Goal: Task Accomplishment & Management: Manage account settings

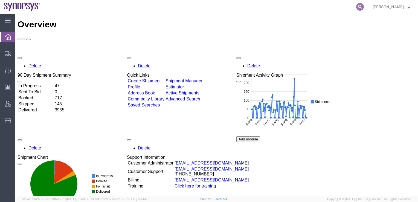
click at [363, 7] on icon at bounding box center [360, 7] width 8 height 8
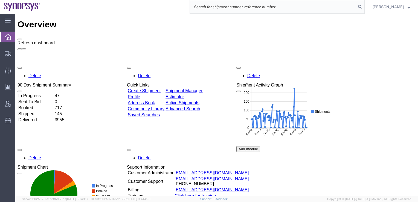
paste input "56508388"
type input "56508388"
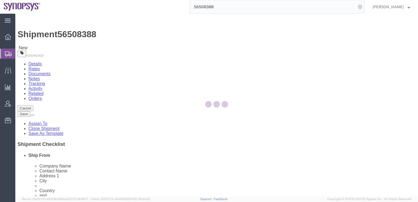
select select
select select "65511"
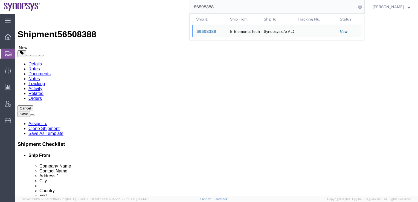
click div "Shipment Information Package Information Special Services"
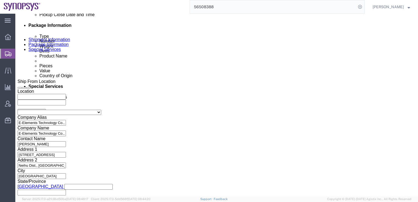
scroll to position [292, 0]
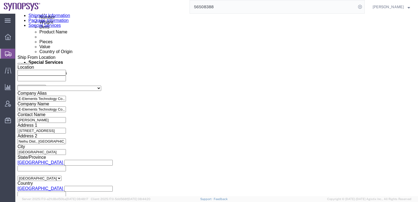
drag, startPoint x: 401, startPoint y: 45, endPoint x: 382, endPoint y: 197, distance: 153.1
click button "Continue"
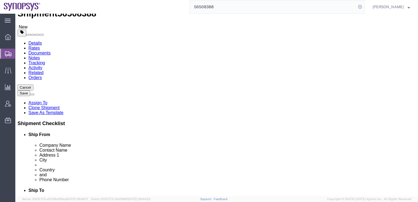
scroll to position [47, 0]
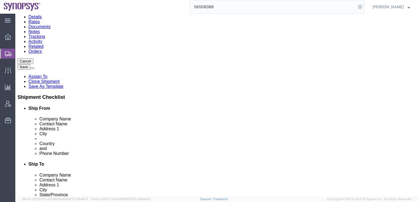
click button "Rate Shipment"
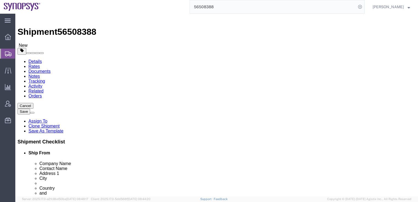
scroll to position [0, 0]
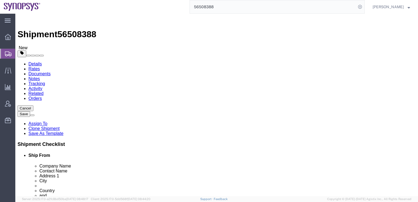
click button "Continue"
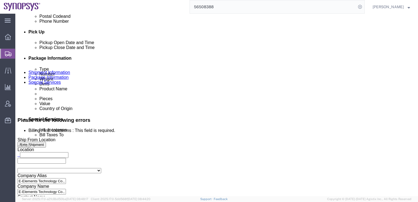
scroll to position [261, 0]
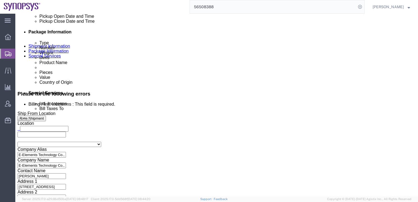
click select "Select Carriage Insurance Paid Carriage Paid To Cost and Freight Cost Insurance…"
select select "EXW"
click select "Select Carriage Insurance Paid Carriage Paid To Cost and Freight Cost Insurance…"
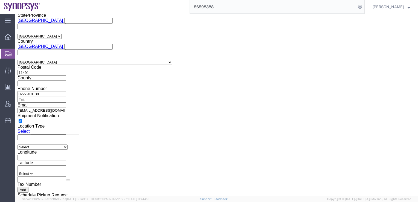
scroll to position [461, 0]
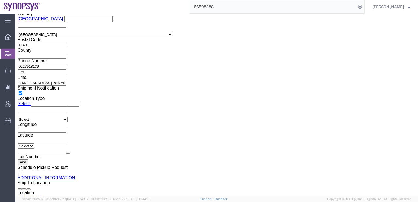
click input "Include shipping documents"
click icon
click input "Include shipping documents Check this box if shipping documents (bill of lading…"
click icon
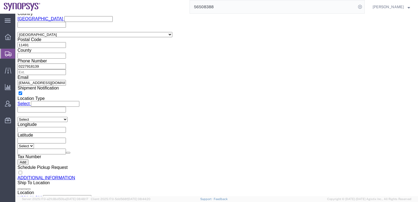
click input "Include shipping documents Check this box if shipping documents (bill of lading…"
checkbox input "false"
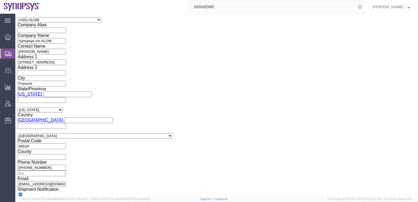
scroll to position [735, 0]
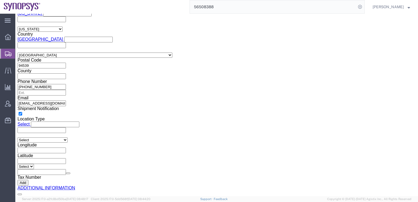
click button "Rate Shipment"
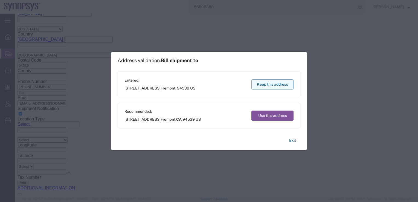
click at [267, 86] on button "Keep this address" at bounding box center [272, 84] width 42 height 10
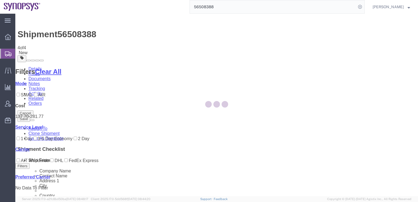
scroll to position [0, 0]
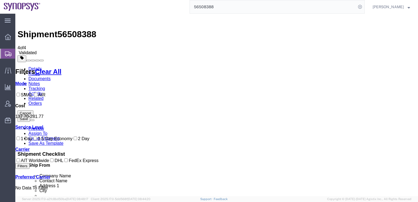
drag, startPoint x: 67, startPoint y: 127, endPoint x: 66, endPoint y: 157, distance: 30.1
click at [66, 157] on div "Mode SMAL AIR Cost 137.70 - 281.77 Service Level 1 Day 3-5 Day Economy 2 Day Tr…" at bounding box center [105, 157] width 180 height 153
drag, startPoint x: 66, startPoint y: 157, endPoint x: 171, endPoint y: 155, distance: 104.4
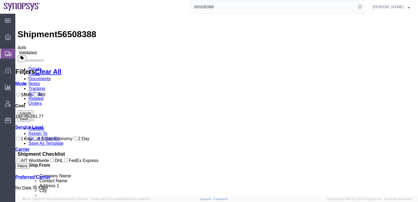
checkbox input "true"
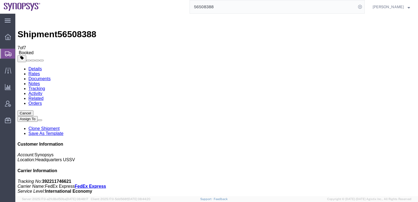
checkbox input "true"
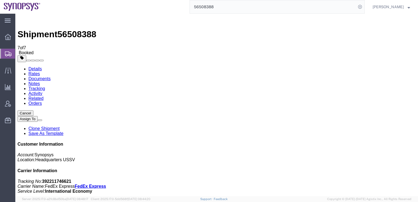
checkbox input "true"
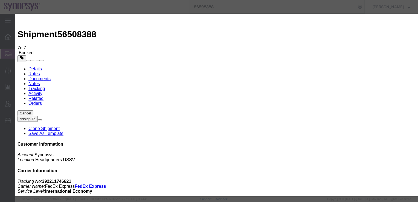
type input "x"
type input "[EMAIL_ADDRESS][DOMAIN_NAME]"
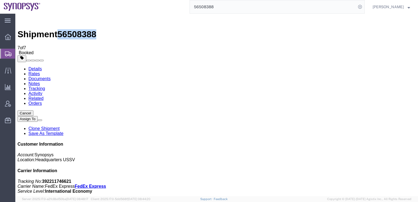
drag, startPoint x: 89, startPoint y: 19, endPoint x: 61, endPoint y: 19, distance: 28.1
click at [61, 29] on span "56508388" at bounding box center [76, 34] width 39 height 10
copy span "56508388"
click at [37, 66] on link "Details" at bounding box center [34, 68] width 13 height 5
click icon
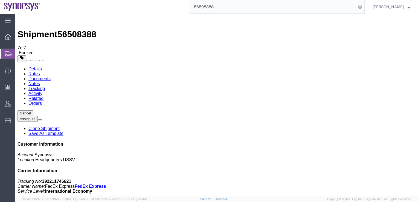
click icon
click link "Schedule pickup request"
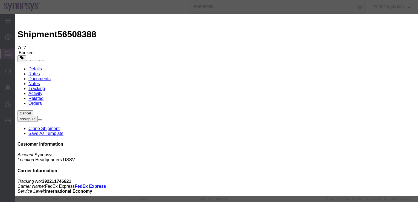
click button "Close"
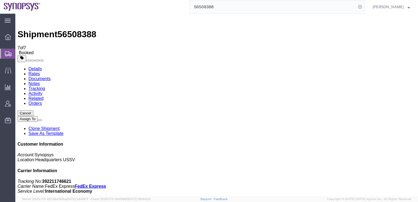
click link "Schedule pickup request"
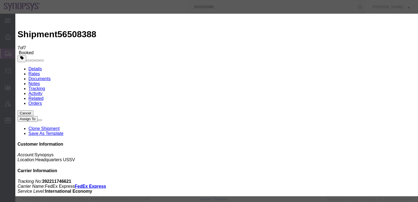
click button "Cancel Pickup Request"
click icon "button"
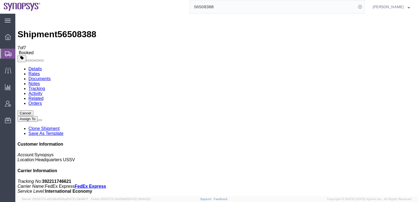
click div "Ship From E-Elements Technology Co., Ltd ([PERSON_NAME]) E-Elements Technology …"
click span
click link "Clone Shipment"
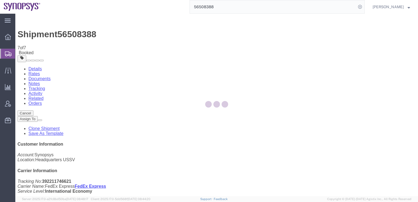
select select "65511"
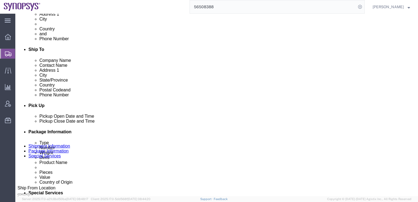
scroll to position [172, 0]
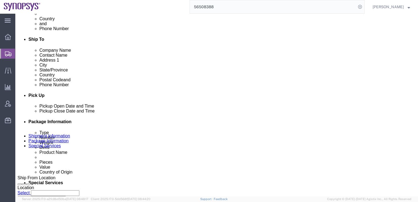
click div "[DATE] 5:36 PM"
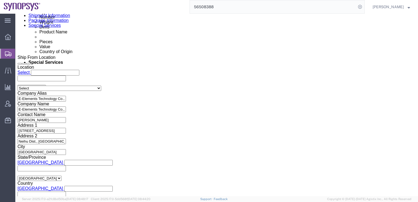
click input "5:36 PM"
type input "9:36 PM"
click button "Apply"
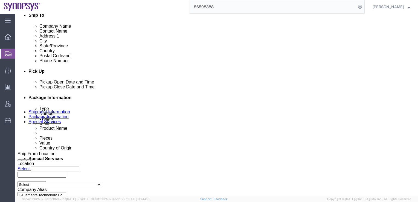
scroll to position [192, 0]
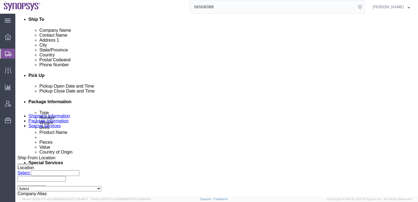
click div "[DATE] 10:36 PM"
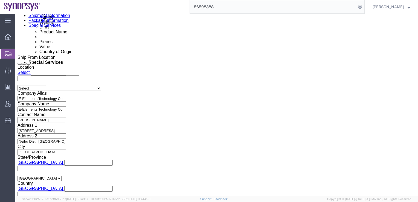
type input "11:36 PM"
click button "Apply"
click button "Continue"
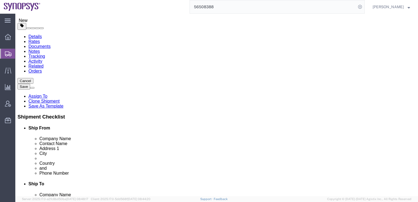
scroll to position [21, 0]
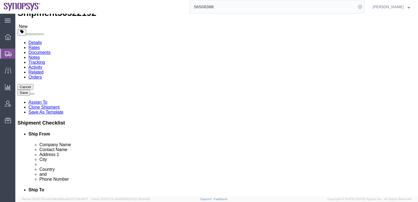
click dd "15.00 Each"
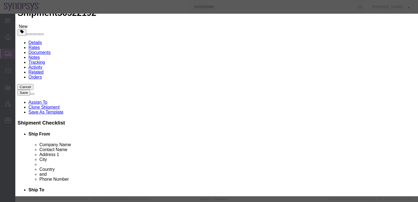
scroll to position [0, 0]
click icon "button"
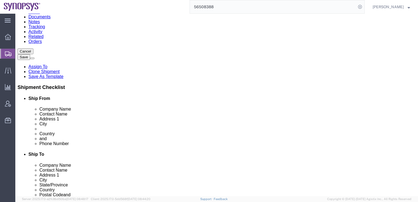
scroll to position [62, 0]
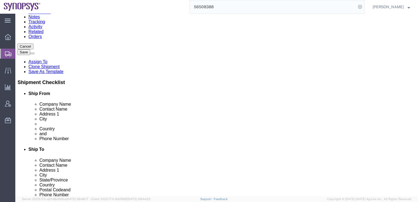
click button "Continue"
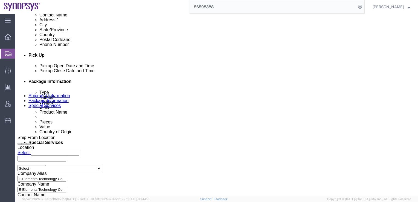
scroll to position [271, 0]
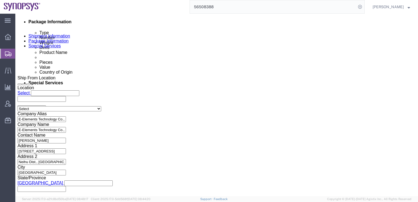
click select "Select Carriage Insurance Paid Carriage Paid To Cost and Freight Cost Insurance…"
select select "EXW"
click select "Select Carriage Insurance Paid Carriage Paid To Cost and Freight Cost Insurance…"
select select "RCPN"
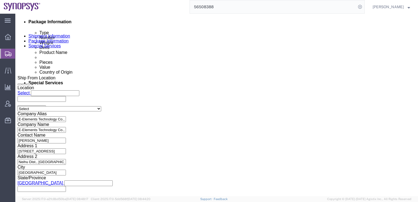
type input "Synopsys c/o ALOM"
type input "[STREET_ADDRESS]"
select select "US"
select select "CA"
type input "[PHONE_NUMBER]"
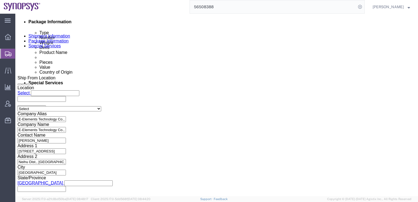
type input "[PERSON_NAME]"
type input "Fremont"
type input "94539"
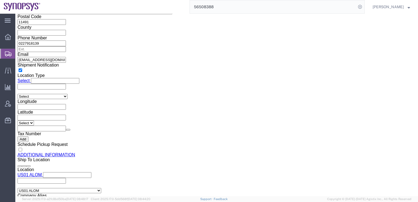
scroll to position [735, 0]
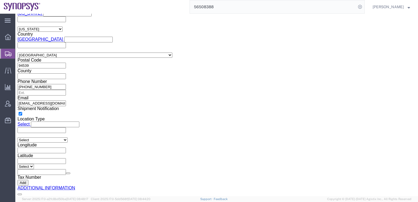
click button "Rate Shipment"
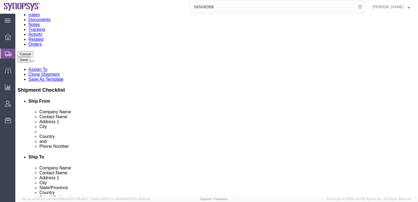
scroll to position [0, 0]
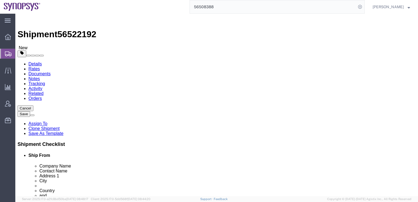
click icon
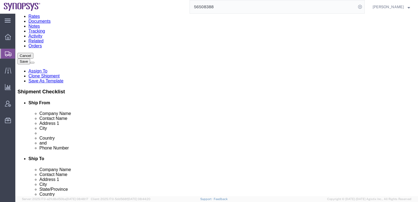
scroll to position [61, 0]
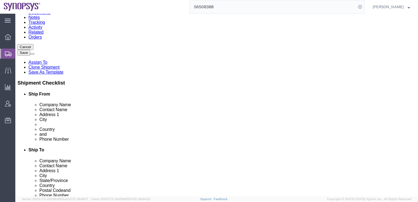
click select "Select Envelope Large Box Medium Box PAK Rack Small Box Tube Your Packaging"
click div "1 x Can(s) Package Type Select Envelope Large Box Medium Box PAK Rack Small Box…"
click select "Select Envelope Large Box Medium Box PAK Rack Small Box Tube Your Packaging"
select select "MBX"
click select "Select Envelope Large Box Medium Box PAK Rack Small Box Tube Your Packaging"
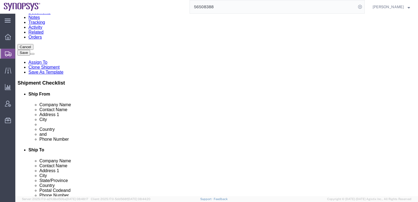
type input "13.00"
type input "11.50"
type input "2.50"
select select "IN"
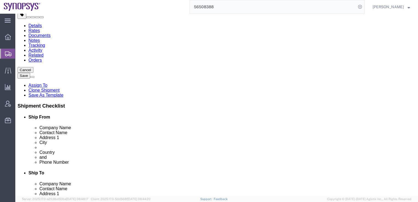
click select "Select Envelope Large Box Medium Box PAK Rack Small Box Tube Your Packaging"
select select
click select "Select Envelope Large Box Medium Box PAK Rack Small Box Tube Your Packaging"
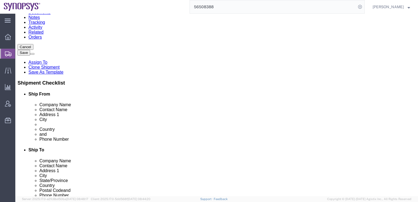
click div "package1 x Package Type Select Envelope Large Box Medium Box PAK Rack Small Box…"
click input "13.00"
drag, startPoint x: 63, startPoint y: 86, endPoint x: 52, endPoint y: 87, distance: 10.1
click div "Length 13.00 x Width 11.50 x Height 2.50 Select cm ft in"
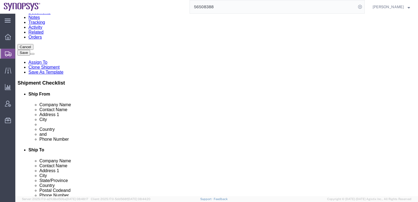
type input "36"
drag, startPoint x: 91, startPoint y: 89, endPoint x: 78, endPoint y: 89, distance: 12.6
click input "11.50"
type input "31"
drag, startPoint x: 112, startPoint y: 88, endPoint x: 89, endPoint y: 87, distance: 23.0
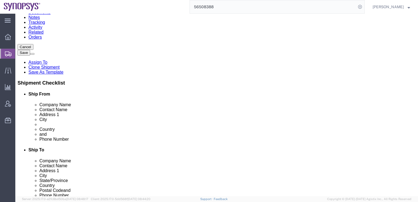
click div "Length 36 x Width 31 x Height 2.50 Select cm ft in"
type input "26"
click div "package1 x Package Type Select Envelope Large Box Medium Box PAK Rack Small Box…"
click select "Select cm ft in"
select select "CM"
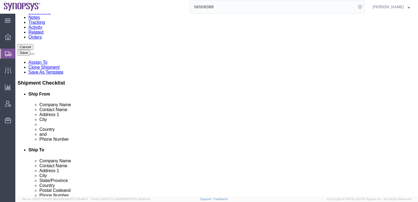
click select "Select cm ft in"
type input "91.44"
type input "78.74"
type input "66.04"
drag, startPoint x: 67, startPoint y: 87, endPoint x: 49, endPoint y: 86, distance: 18.4
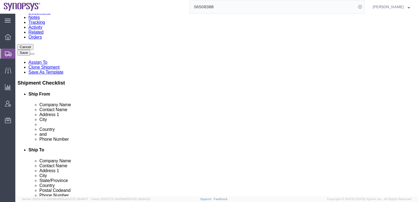
click div "Dimensions Length 91.44 x Width 78.74 x Height 66.04 Select cm ft in"
type input "36"
drag, startPoint x: 87, startPoint y: 87, endPoint x: 73, endPoint y: 86, distance: 13.7
click div "Length 36 x Width 78.74 x Height 66.04 Select cm ft in"
type input "31"
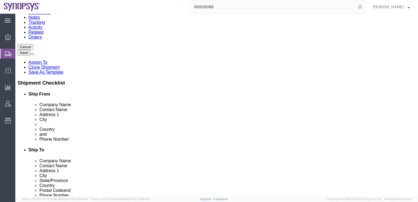
drag, startPoint x: 108, startPoint y: 87, endPoint x: 93, endPoint y: 87, distance: 15.0
click div "Length 36 x Width 31 x Height 66.04 Select cm ft in"
type input "26"
click div "package1 x Package Type Select Envelope Large Box Medium Box PAK Rack Small Box…"
click select "Select Envelope Large Box Medium Box PAK Rack Small Box Tube Your Packaging"
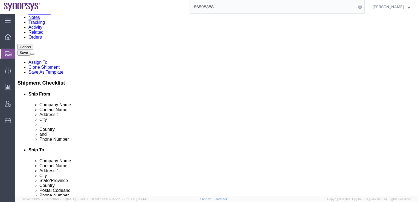
select select "SBX"
click select "Select Envelope Large Box Medium Box PAK Rack Small Box Tube Your Packaging"
type input "12.25"
type input "11.00"
type input "1.50"
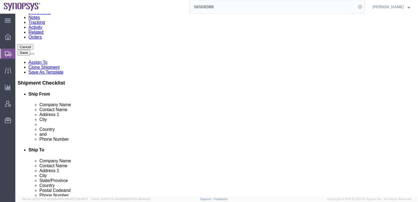
select select "IN"
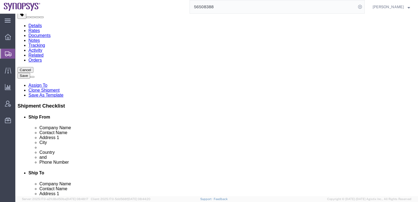
click select "Select Envelope Large Box Medium Box PAK Rack Small Box Tube Your Packaging"
select select "MBX"
click select "Select Envelope Large Box Medium Box PAK Rack Small Box Tube Your Packaging"
type input "13.00"
type input "11.50"
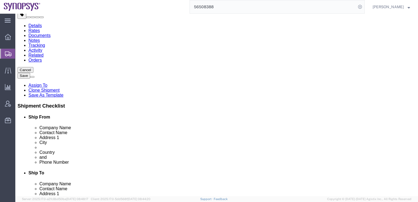
type input "2.50"
click select "Select cm ft in"
select select "CM"
click select "Select cm ft in"
type input "33.02"
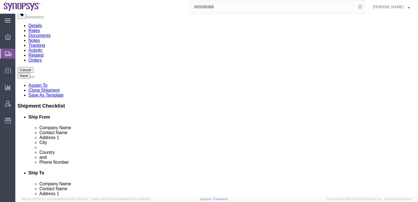
type input "29.21"
type input "6.35"
click input "33.02"
click select "Select cm ft in"
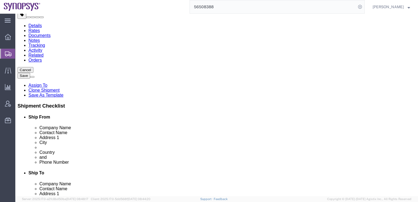
click select "Select cm ft in"
click select "Select Envelope Large Box Medium Box PAK Rack Small Box Tube Your Packaging"
select select "SBX"
click select "Select Envelope Large Box Medium Box PAK Rack Small Box Tube Your Packaging"
type input "12.25"
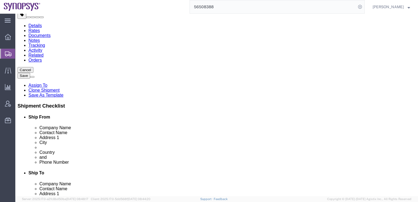
type input "11.00"
type input "1.50"
select select "IN"
click input "12.25"
click select "Select Envelope Large Box Medium Box PAK Rack Small Box Tube Your Packaging"
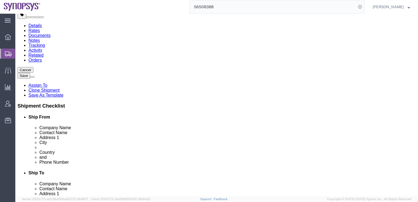
select select
click select "Select Envelope Large Box Medium Box PAK Rack Small Box Tube Your Packaging"
click select "Select cm ft in"
select select "CM"
click select "Select cm ft in"
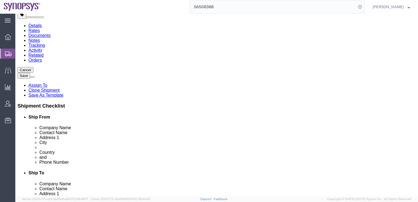
type input "31.12"
type input "27.94"
type input "3.81"
drag, startPoint x: 68, startPoint y: 109, endPoint x: 48, endPoint y: 108, distance: 19.7
click div "Dimensions Length 31.12 x Width 27.94 x Height 3.81 Select cm ft in"
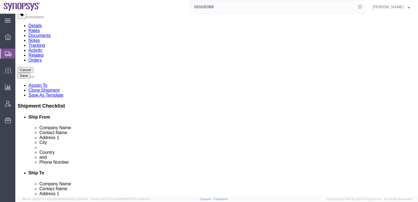
type input "36"
drag, startPoint x: 89, startPoint y: 110, endPoint x: 70, endPoint y: 109, distance: 18.3
click div "Length 36 x Width 27.94 x Height 3.81 Select cm ft in"
type input "31"
drag, startPoint x: 104, startPoint y: 111, endPoint x: 93, endPoint y: 111, distance: 10.9
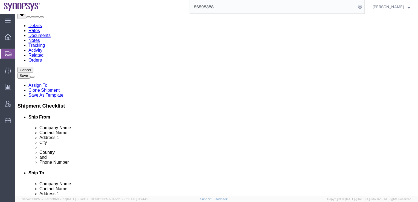
click div "Length 36 x Width 31 x Height 3.81 Select cm ft in"
type input "26"
click select "Select Envelope Large Box Medium Box PAK Rack Small Box Tube Your Packaging"
select select "YRPK"
click select "Select Envelope Large Box Medium Box PAK Rack Small Box Tube Your Packaging"
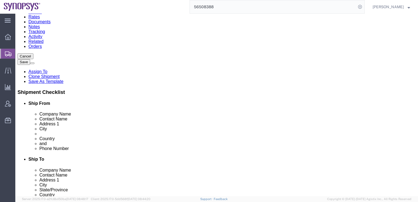
scroll to position [56, 0]
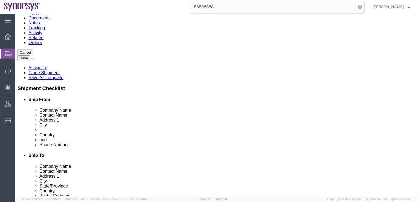
click button "Continue"
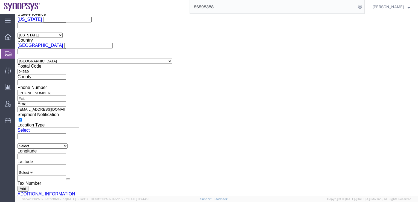
click button "Rate Shipment"
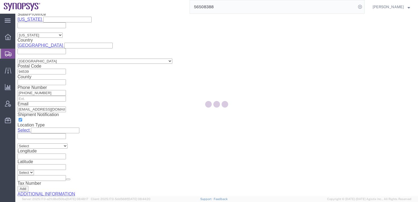
select select
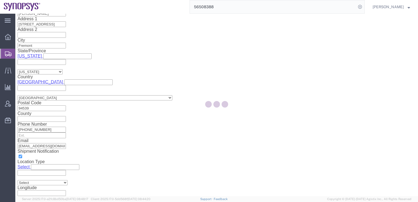
select select "COSTCENTER"
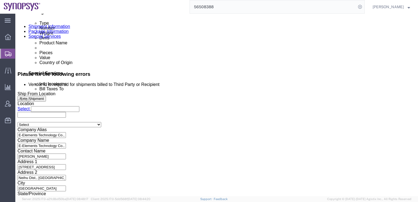
scroll to position [271, 0]
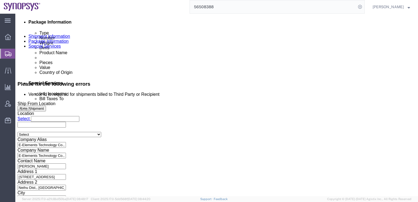
click select "Select Carriage Insurance Paid Carriage Paid To Cost and Freight Cost Insurance…"
click select "Select Recipient Account Sender/Shipper Third Party Account"
click select "Select DHL FedEx Express UPS"
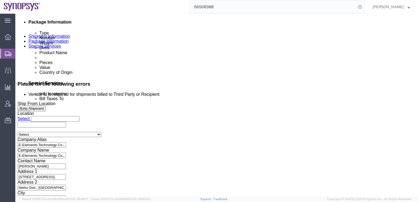
click select "Select DHL FedEx Express UPS"
click select "Select Recipient Account Sender/Shipper Third Party Account"
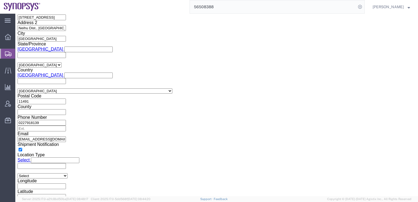
scroll to position [425, 0]
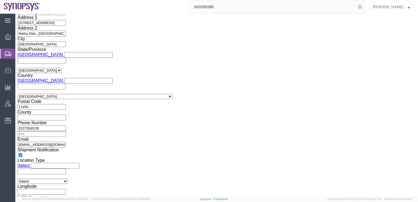
click button "Rate Shipment"
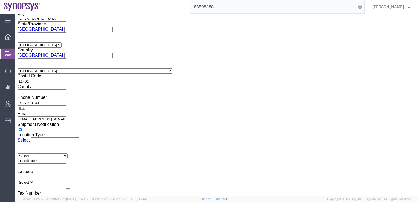
scroll to position [403, 0]
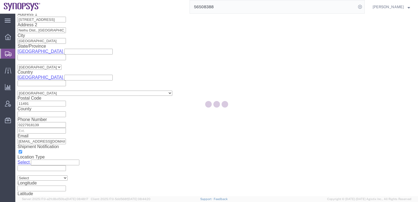
select select
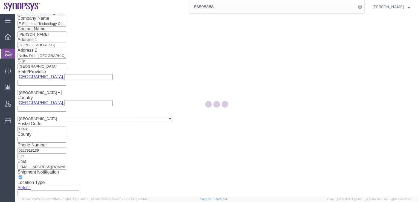
select select "COSTCENTER"
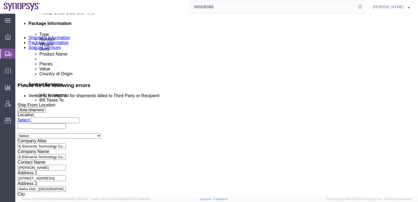
scroll to position [282, 0]
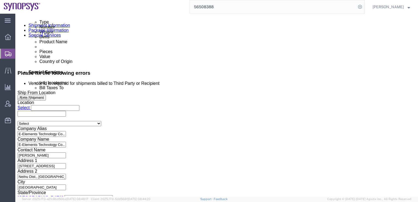
click select "Select DHL FedEx Express UPS"
select select "FedEx Express"
click select "Select DHL FedEx Express UPS"
click button "Rate Shipment"
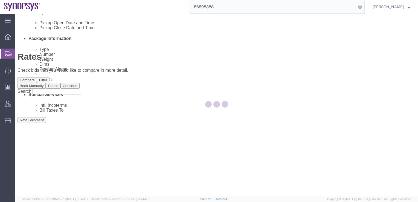
scroll to position [0, 0]
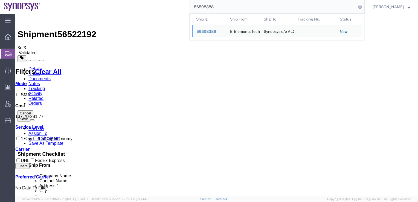
drag, startPoint x: 208, startPoint y: 5, endPoint x: 154, endPoint y: 3, distance: 53.9
click at [154, 3] on div "56508388 Ship ID Ship From Ship To Tracking Nu. Status Ship ID 56508388 Ship Fr…" at bounding box center [204, 7] width 320 height 14
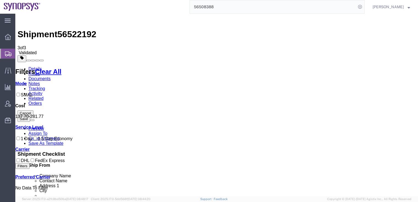
paste input "007"
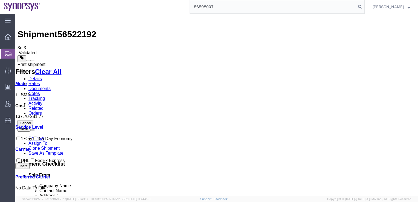
type input "56508007"
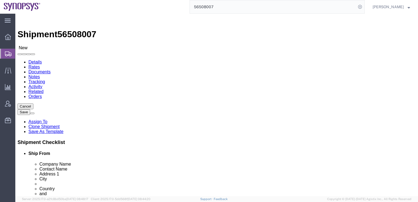
select select "65511"
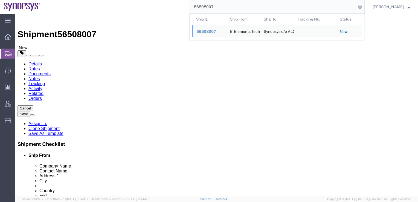
click div "Shipment Information Package Information Special Services"
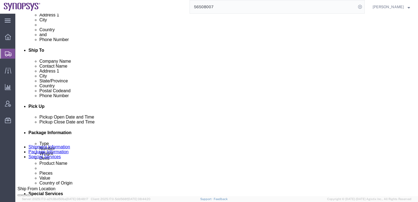
scroll to position [165, 0]
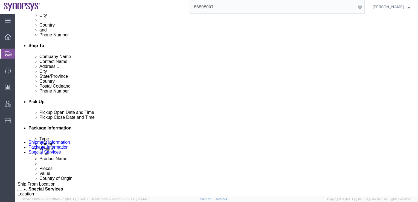
click div "[DATE] 5:58 PM"
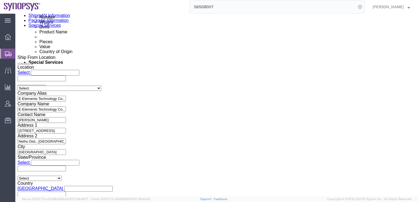
click input "5:58 PM"
type input "9:58 PM"
click button "Apply"
click button "Continue"
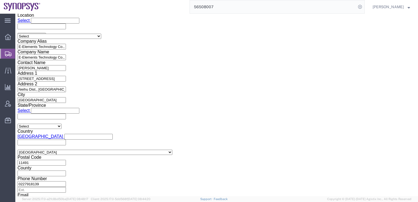
scroll to position [345, 0]
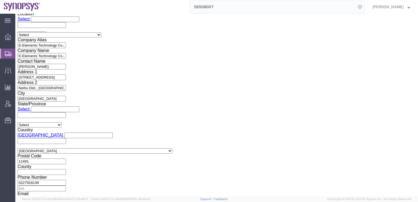
click button "Continue"
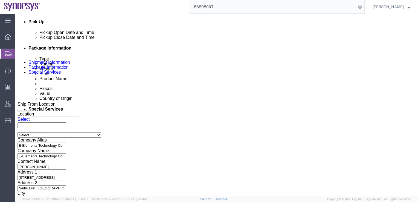
scroll to position [258, 0]
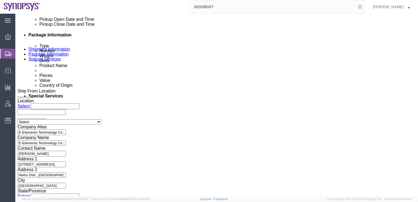
click select "Select Carriage Insurance Paid Carriage Paid To Cost and Freight Cost Insurance…"
select select "EXW"
click select "Select Carriage Insurance Paid Carriage Paid To Cost and Freight Cost Insurance…"
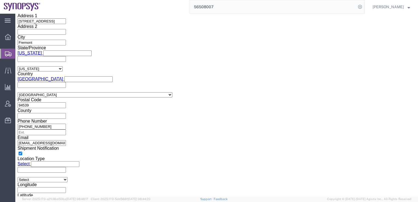
scroll to position [735, 0]
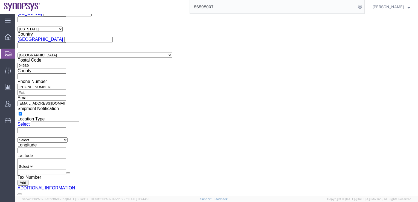
click button "Rate Shipment"
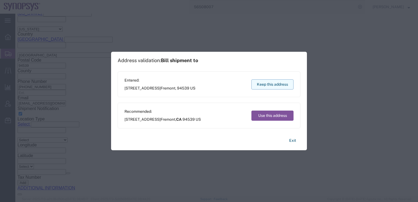
click at [267, 86] on button "Keep this address" at bounding box center [272, 84] width 42 height 10
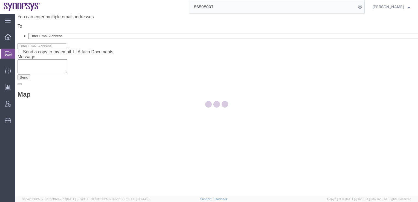
scroll to position [0, 0]
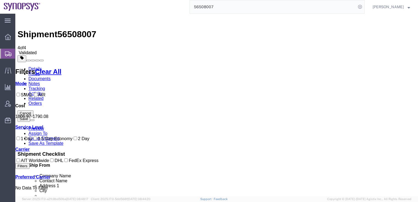
click at [51, 76] on link "Documents" at bounding box center [39, 78] width 22 height 5
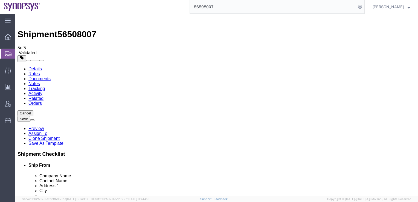
click at [40, 71] on link "Rates" at bounding box center [33, 73] width 11 height 5
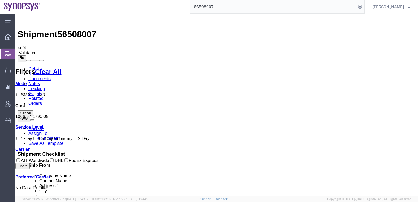
click at [31, 66] on link "Details" at bounding box center [34, 68] width 13 height 5
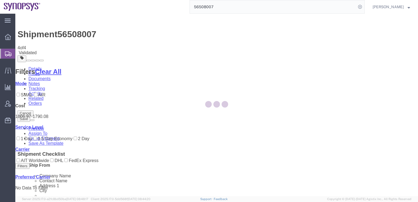
select select "65511"
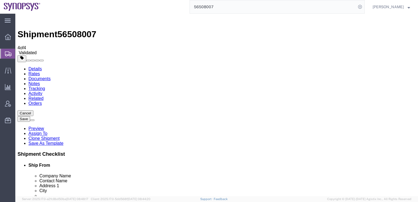
drag, startPoint x: 68, startPoint y: 38, endPoint x: 69, endPoint y: 42, distance: 4.3
click link "Package Information"
click at [19, 37] on span "Overview" at bounding box center [17, 36] width 4 height 11
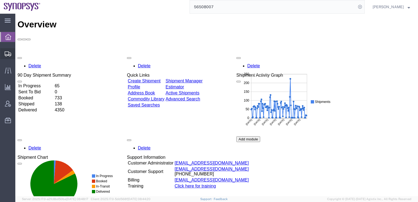
click at [0, 0] on span "Shipment Manager" at bounding box center [0, 0] width 0 height 0
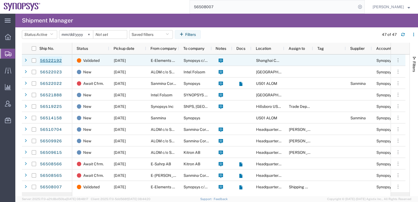
click at [55, 60] on link "56522192" at bounding box center [51, 60] width 22 height 9
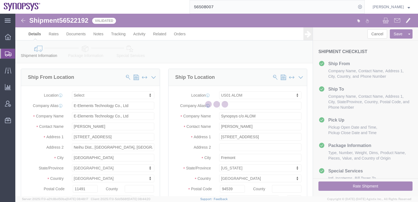
select select
select select "65511"
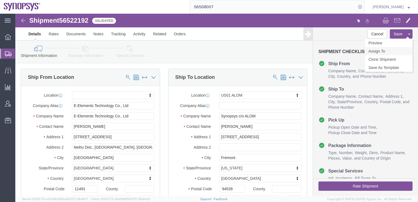
click link "Assign To"
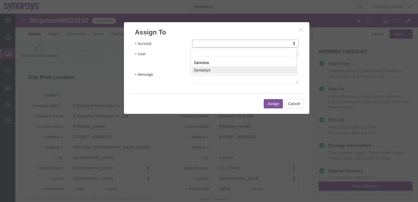
select select "117156"
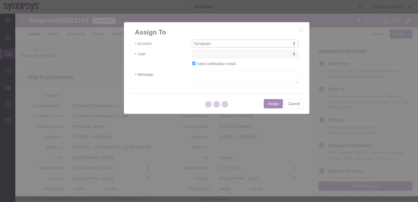
click at [204, 53] on div at bounding box center [216, 105] width 402 height 182
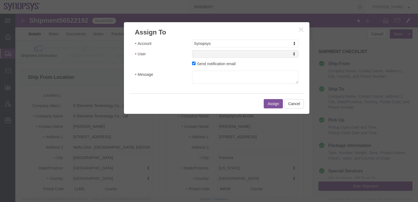
select select
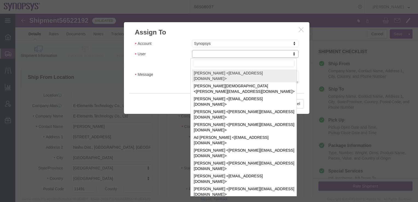
drag, startPoint x: 204, startPoint y: 54, endPoint x: 189, endPoint y: 40, distance: 20.5
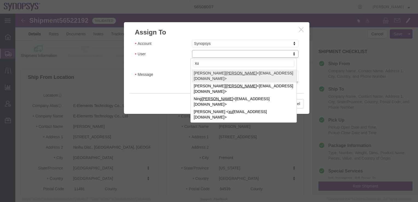
type input "x"
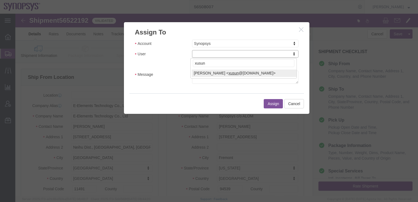
type input "xusun"
select select "95523"
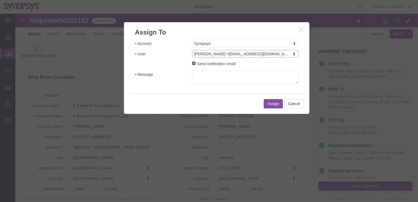
click input "Send notification email"
checkbox input "false"
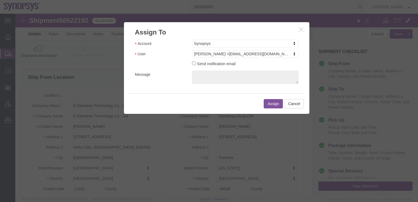
click button "Assign"
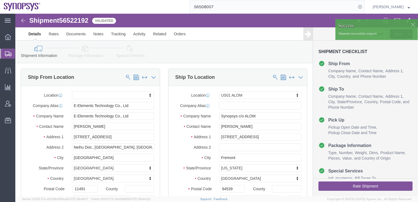
click div
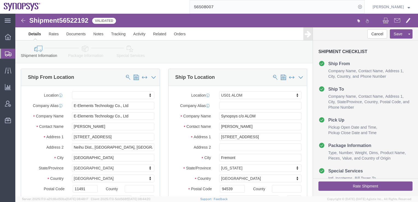
click at [0, 0] on span "Shipment Manager" at bounding box center [0, 0] width 0 height 0
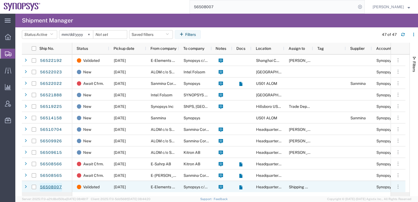
click at [52, 186] on link "56508007" at bounding box center [51, 187] width 22 height 9
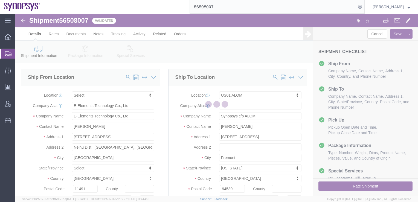
select select
select select "65511"
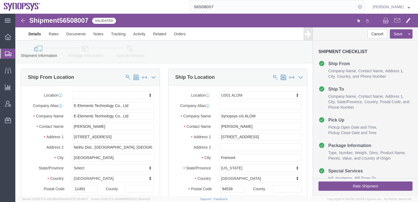
click icon
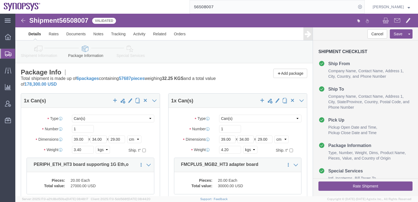
drag, startPoint x: 35, startPoint y: 63, endPoint x: 44, endPoint y: 68, distance: 10.3
click at [0, 0] on span "Shipment Manager" at bounding box center [0, 0] width 0 height 0
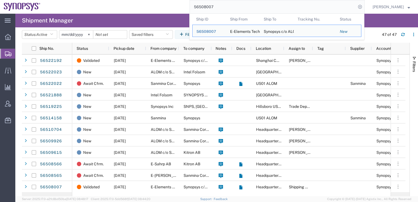
drag, startPoint x: 232, startPoint y: 7, endPoint x: 213, endPoint y: 7, distance: 19.1
click at [213, 7] on input "56508007" at bounding box center [273, 6] width 166 height 13
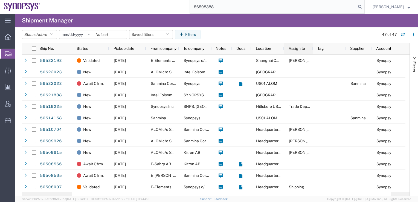
type input "56508388"
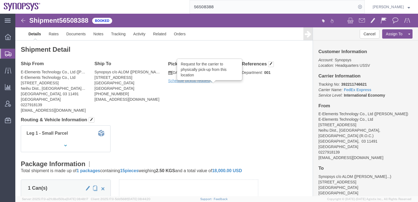
click icon
